Goal: Check status: Check status

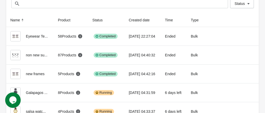
scroll to position [46, 0]
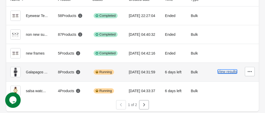
click at [223, 73] on button "View results" at bounding box center [226, 72] width 19 height 4
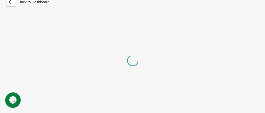
scroll to position [46, 0]
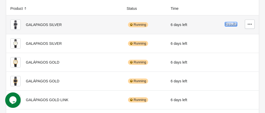
click at [231, 26] on button "Results" at bounding box center [231, 24] width 12 height 4
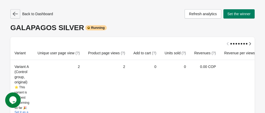
click at [16, 13] on icon "button" at bounding box center [15, 13] width 5 height 5
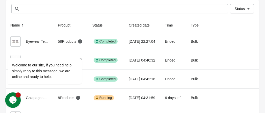
click at [13, 102] on icon "$i18n('chat', 'chat_widget')" at bounding box center [12, 101] width 7 height 8
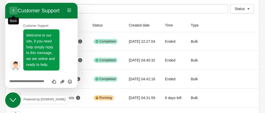
click at [13, 9] on button "Back" at bounding box center [13, 11] width 8 height 8
